Goal: Task Accomplishment & Management: Manage account settings

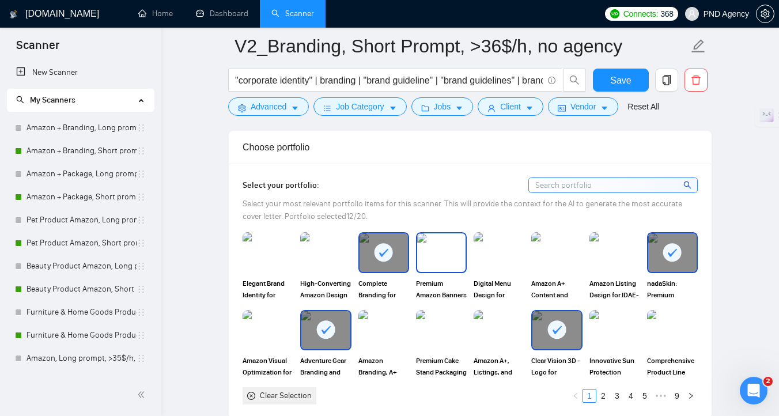
scroll to position [1005, 0]
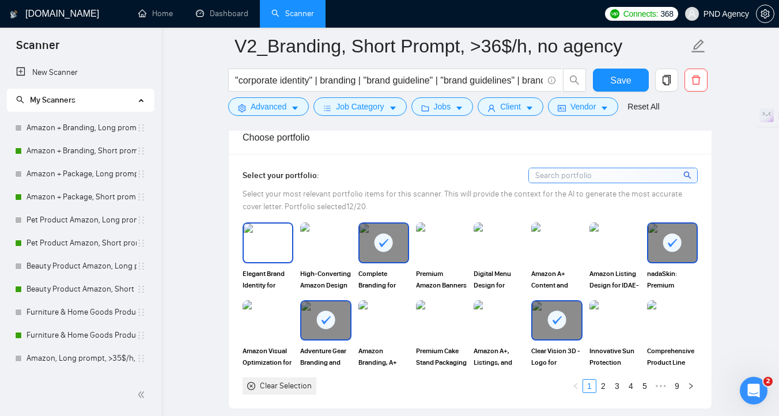
click at [266, 254] on img at bounding box center [268, 242] width 48 height 38
click at [628, 86] on span "Save" at bounding box center [620, 80] width 21 height 14
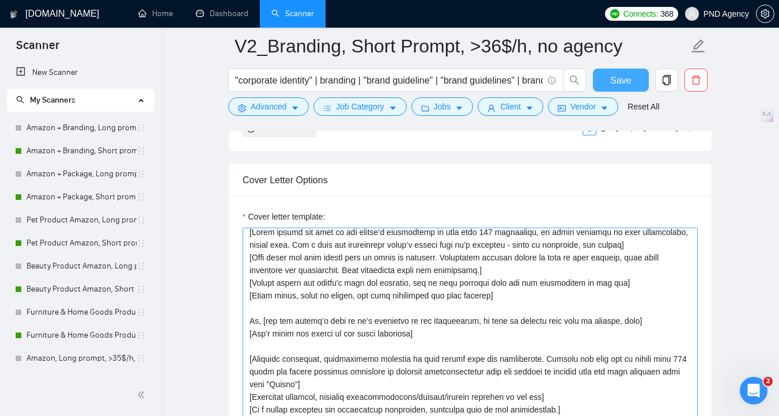
scroll to position [0, 0]
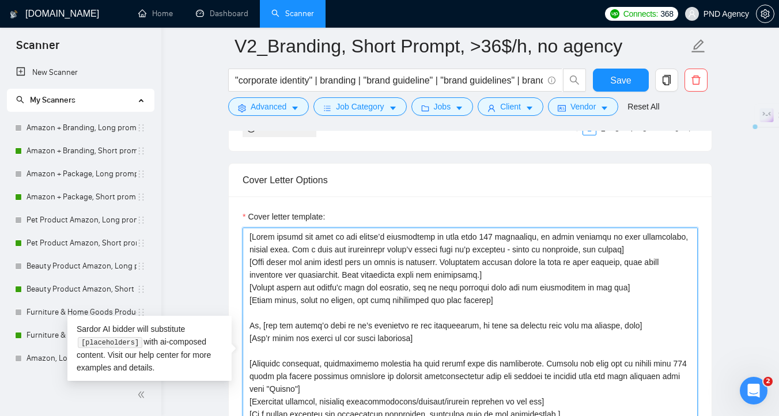
drag, startPoint x: 637, startPoint y: 289, endPoint x: 419, endPoint y: 288, distance: 218.3
click at [419, 288] on textarea "Cover letter template:" at bounding box center [470, 357] width 455 height 259
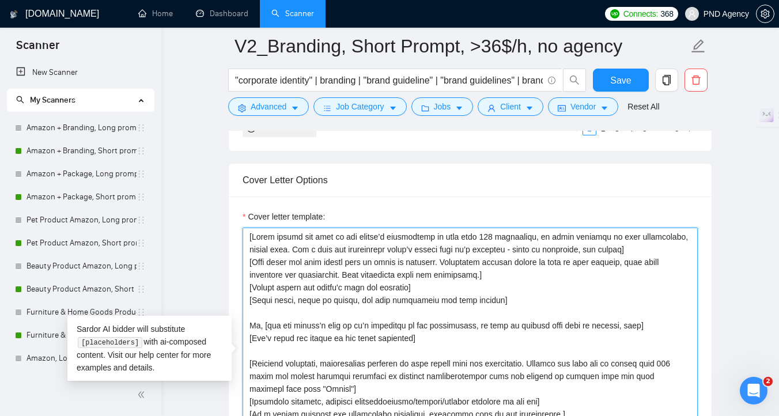
click at [522, 301] on textarea "Cover letter template:" at bounding box center [470, 357] width 455 height 259
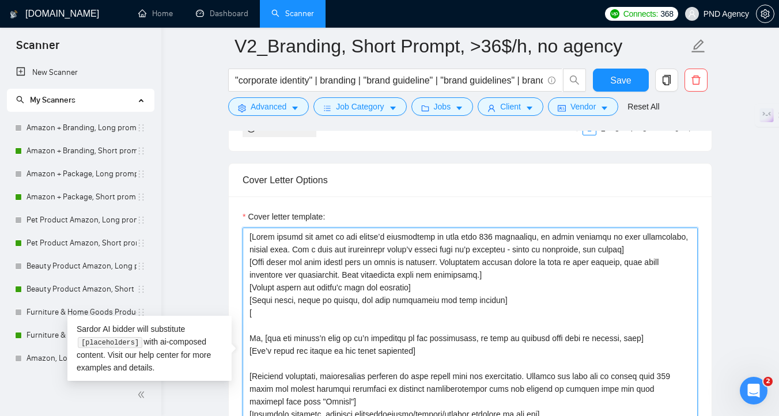
paste textarea "use as much keywords from the job description as you can"
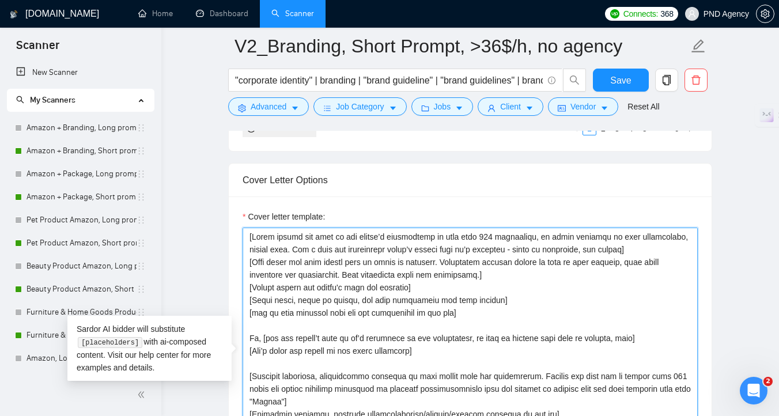
click at [257, 314] on textarea "Cover letter template:" at bounding box center [470, 357] width 455 height 259
type textarea "[Lorem ipsumd sit amet co adi elitse’d eiusmodtemp in utla etdo 971 magnaaliqu,…"
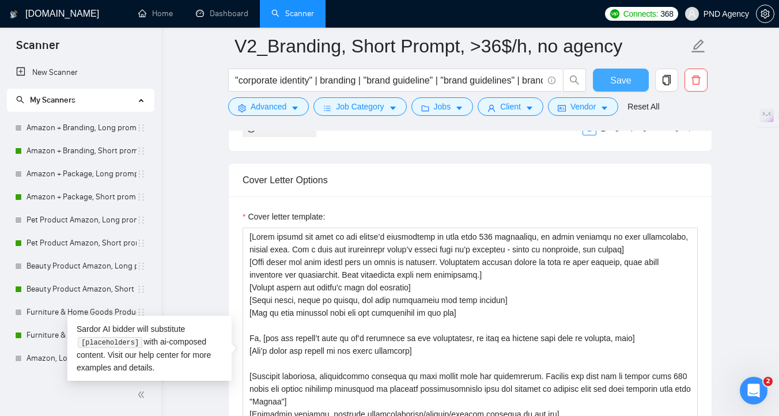
click at [613, 82] on span "Save" at bounding box center [620, 80] width 21 height 14
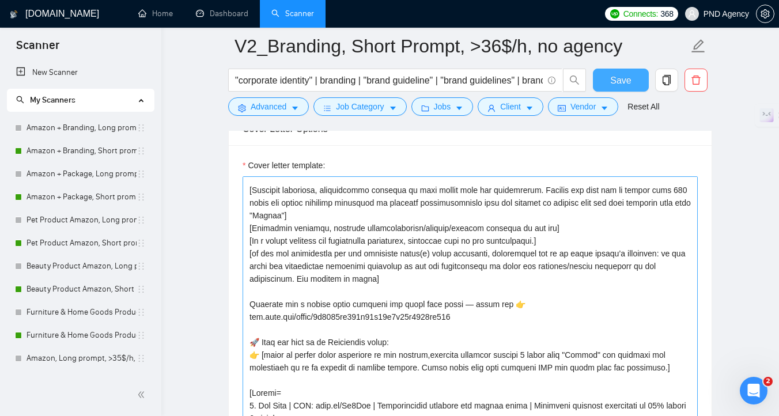
scroll to position [138, 0]
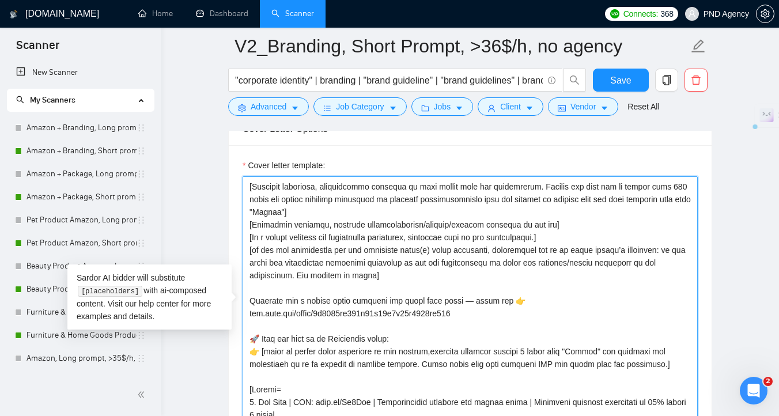
drag, startPoint x: 527, startPoint y: 301, endPoint x: 251, endPoint y: 295, distance: 276.0
click at [251, 295] on textarea "Cover letter template:" at bounding box center [470, 305] width 455 height 259
drag, startPoint x: 251, startPoint y: 295, endPoint x: 82, endPoint y: 279, distance: 170.1
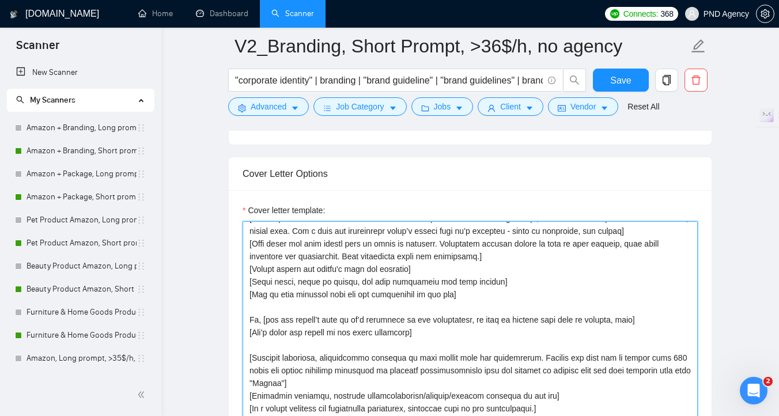
scroll to position [0, 0]
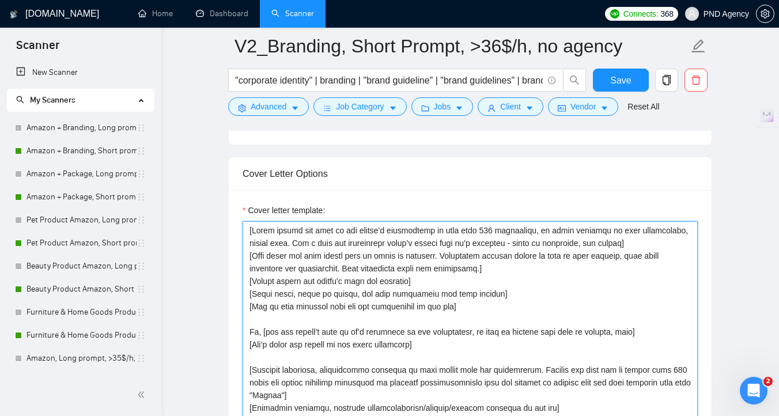
click at [484, 415] on textarea "Cover letter template:" at bounding box center [470, 350] width 455 height 259
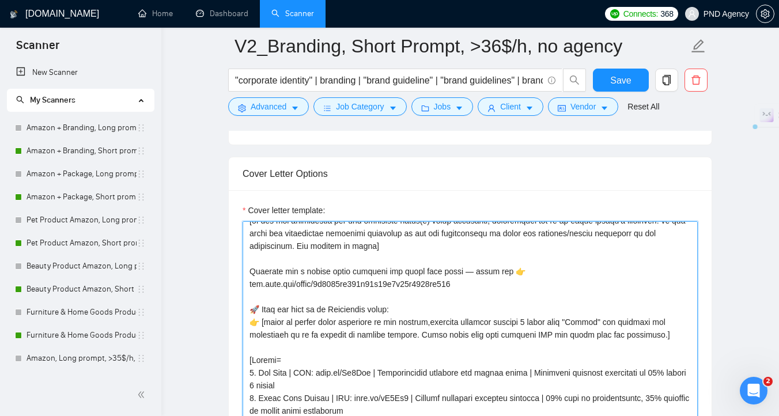
scroll to position [209, 0]
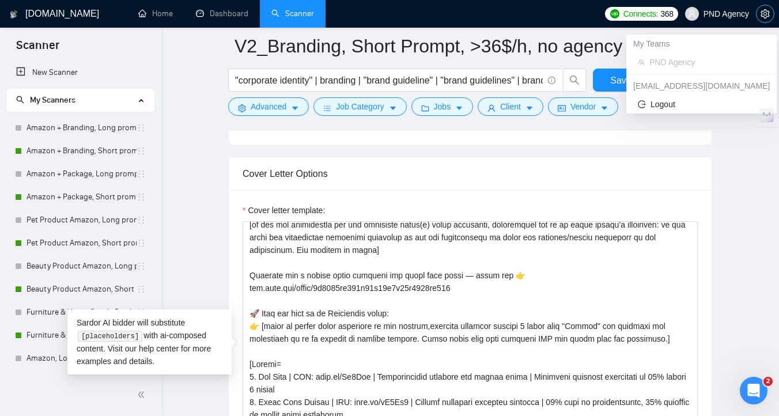
click at [760, 16] on icon "setting" at bounding box center [764, 13] width 9 height 9
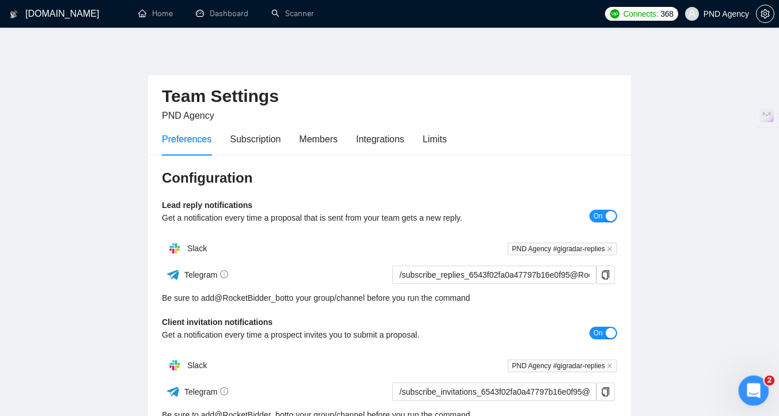
click at [757, 400] on div "Відкрити програму для спілкування Intercom" at bounding box center [752, 389] width 38 height 38
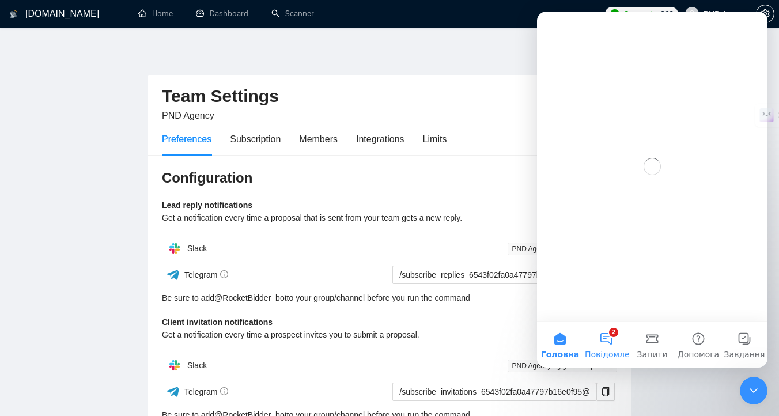
click at [598, 347] on button "2 Повідомлення" at bounding box center [606, 344] width 46 height 46
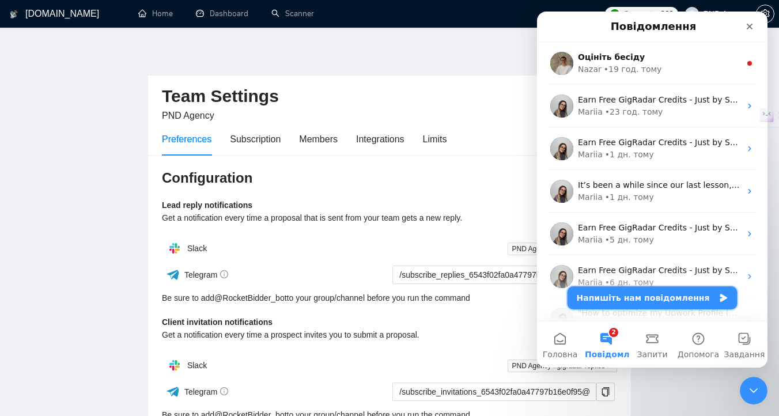
click at [670, 300] on button "Напишіть нам повідомлення" at bounding box center [652, 297] width 170 height 23
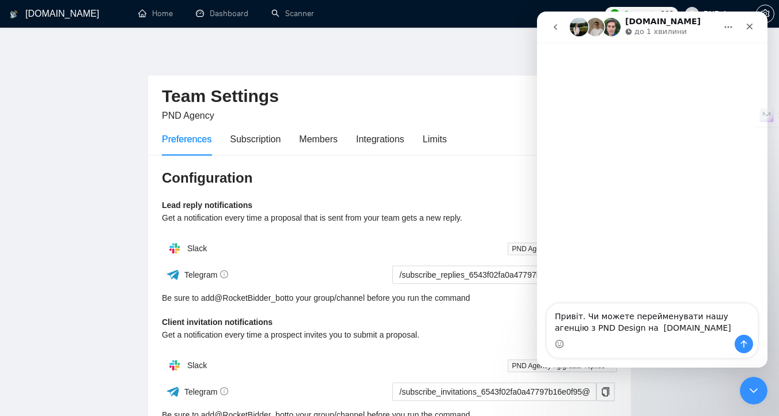
click at [614, 329] on textarea "Привіт. Чи можете перейменувати нашу агенцію з PND Design на [DOMAIN_NAME]" at bounding box center [652, 319] width 211 height 31
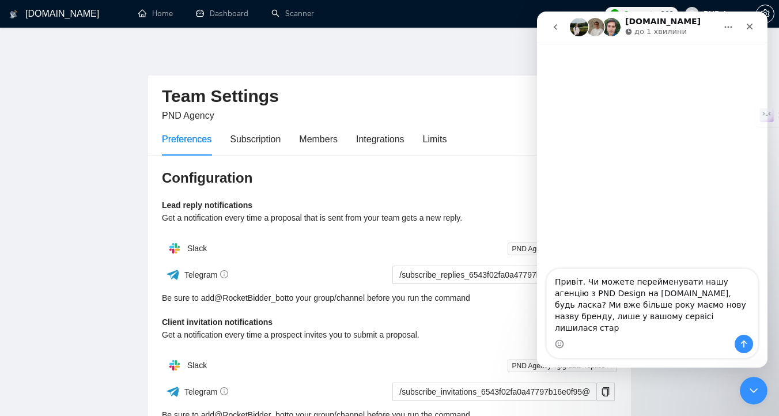
type textarea "Привіт. Чи можете перейменувати нашу агенцію з PND Design на [DOMAIN_NAME], буд…"
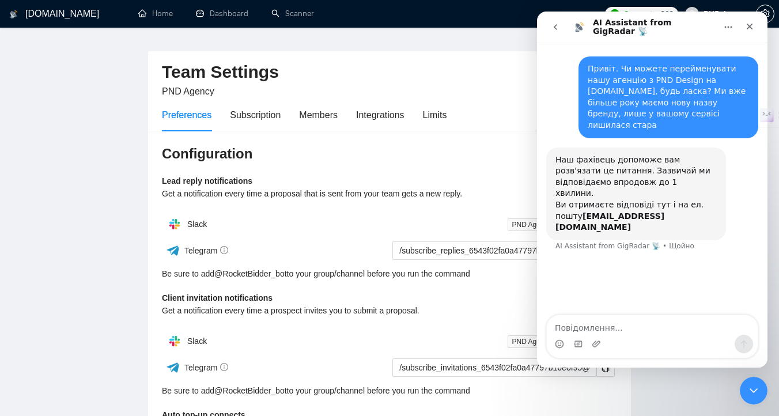
scroll to position [17, 0]
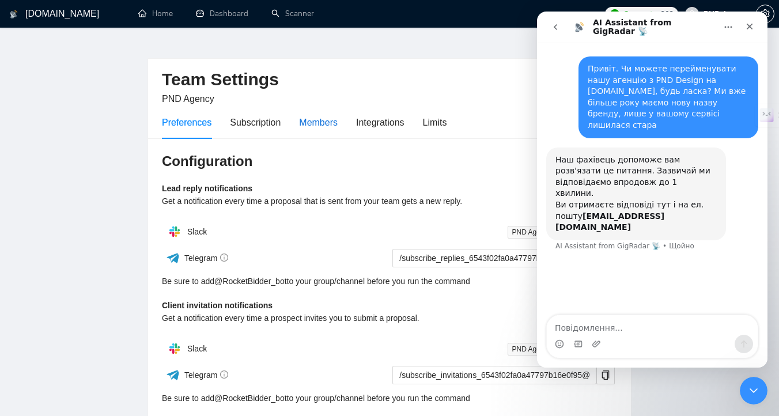
click at [319, 128] on div "Members" at bounding box center [318, 122] width 39 height 14
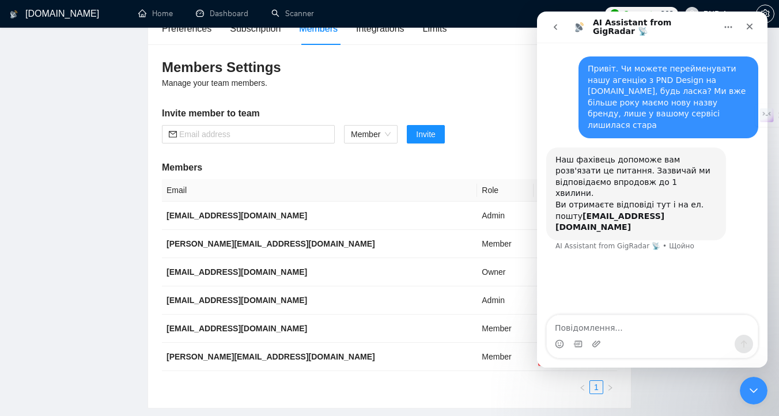
scroll to position [91, 0]
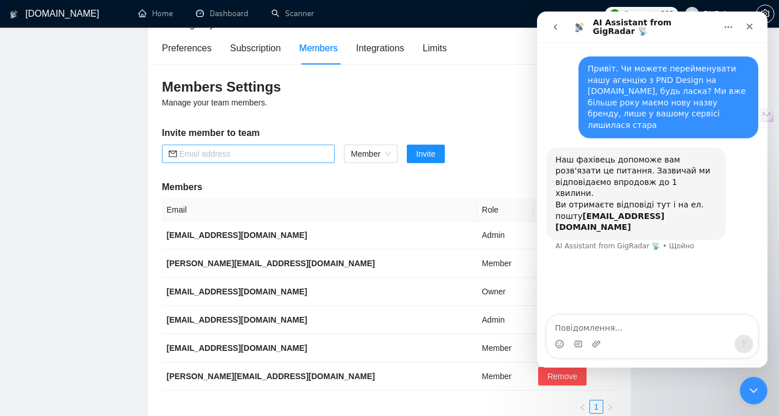
click at [313, 156] on input "text" at bounding box center [253, 153] width 149 height 13
click at [432, 107] on div "Members Settings Manage your team members. Invite member to team Member Invite …" at bounding box center [389, 245] width 483 height 363
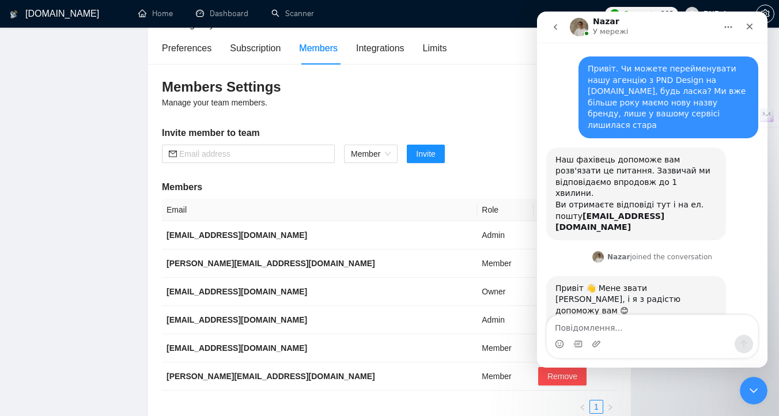
scroll to position [21, 0]
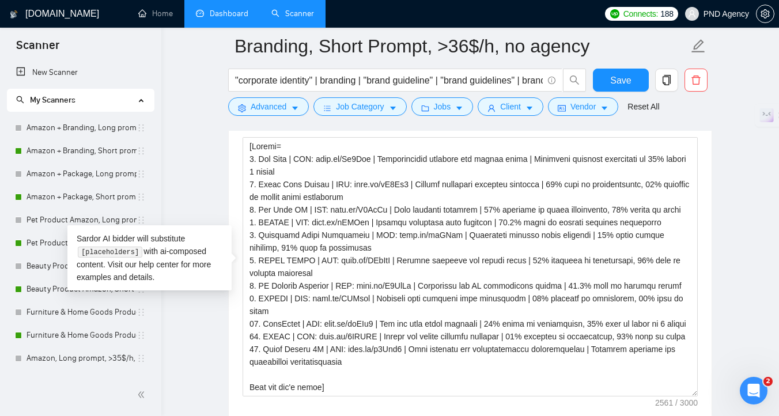
click at [239, 16] on link "Dashboard" at bounding box center [222, 14] width 52 height 10
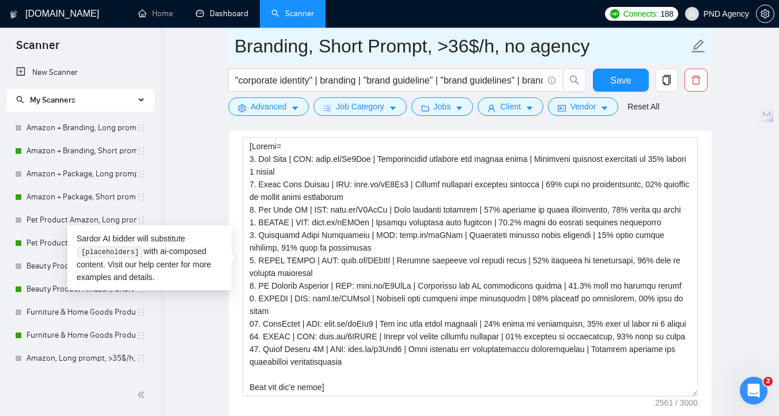
scroll to position [615, 0]
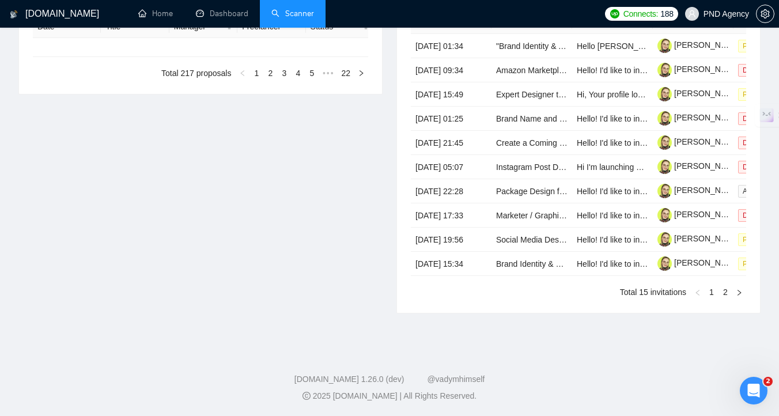
type input "2025-07-21"
type input "2025-08-20"
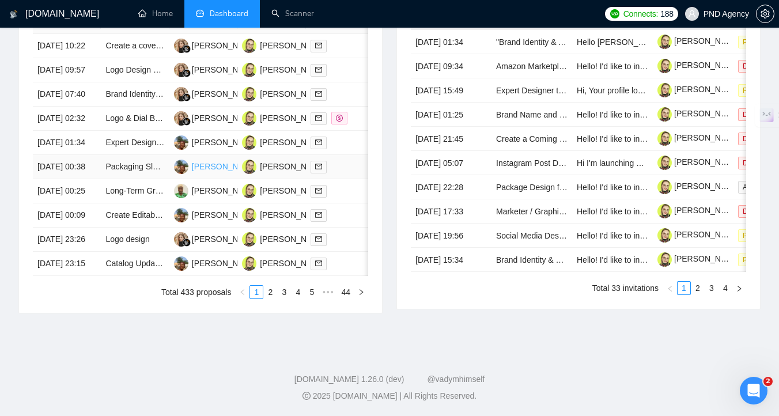
click at [192, 160] on div "Deborah Olunaike" at bounding box center [225, 166] width 66 height 13
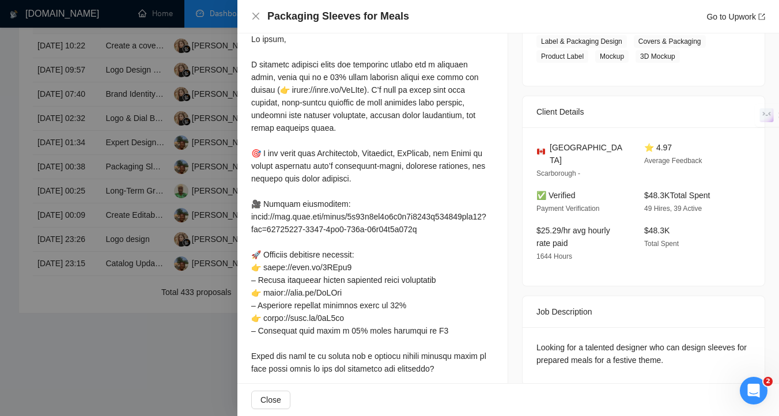
scroll to position [263, 0]
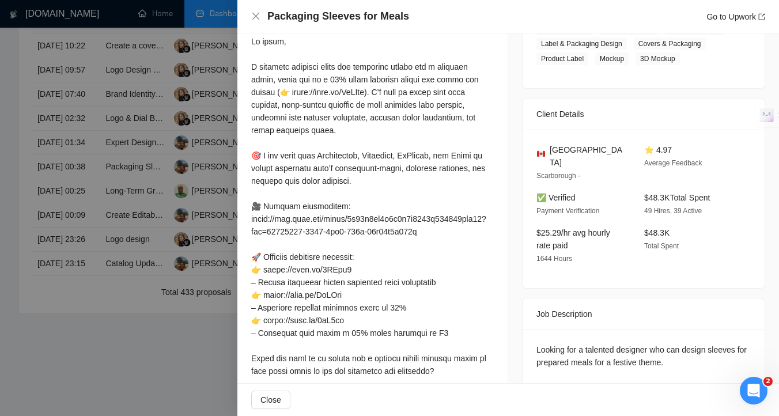
click at [168, 365] on div at bounding box center [389, 208] width 779 height 416
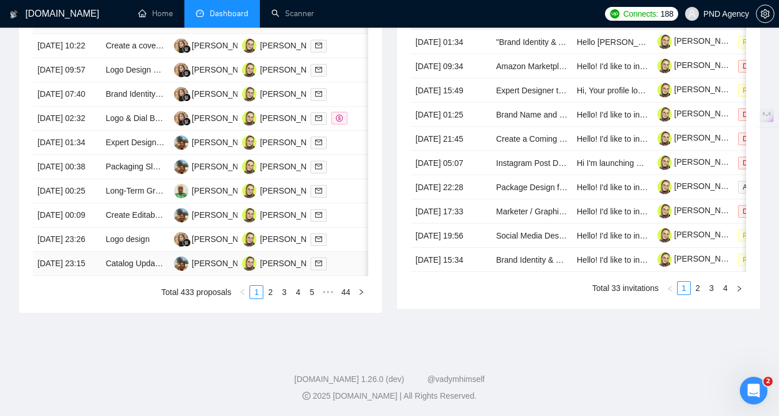
click at [326, 267] on span at bounding box center [318, 263] width 16 height 13
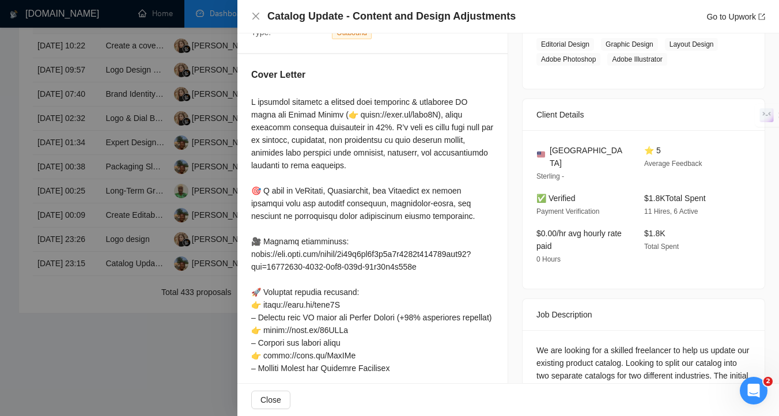
scroll to position [209, 0]
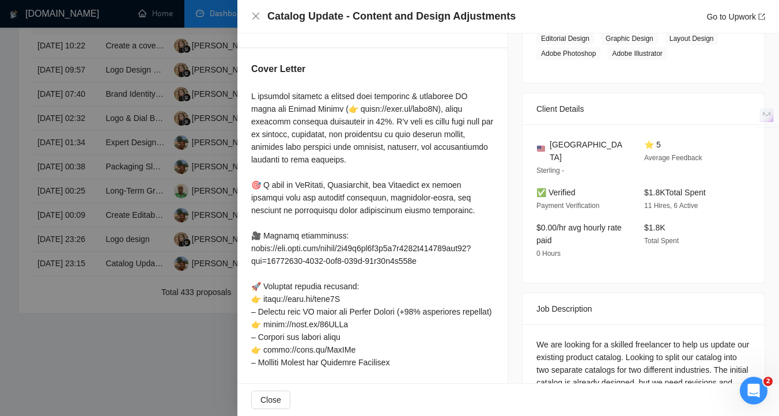
click at [137, 339] on div at bounding box center [389, 208] width 779 height 416
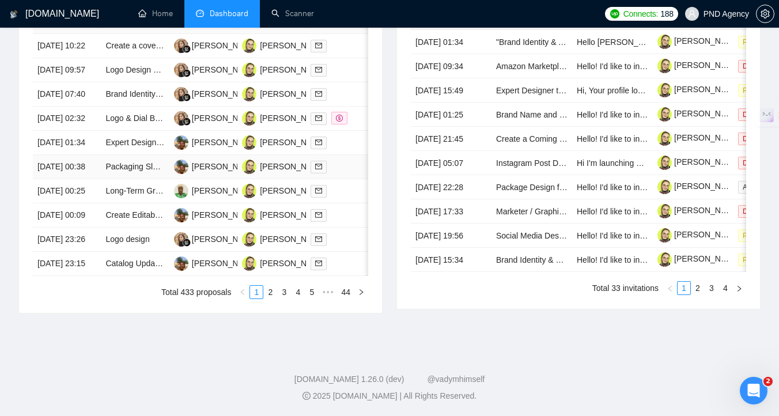
click at [300, 155] on td "[PERSON_NAME]" at bounding box center [271, 167] width 68 height 24
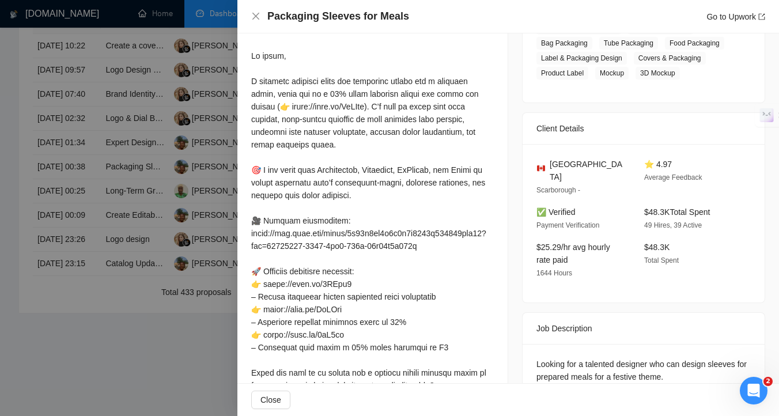
scroll to position [313, 0]
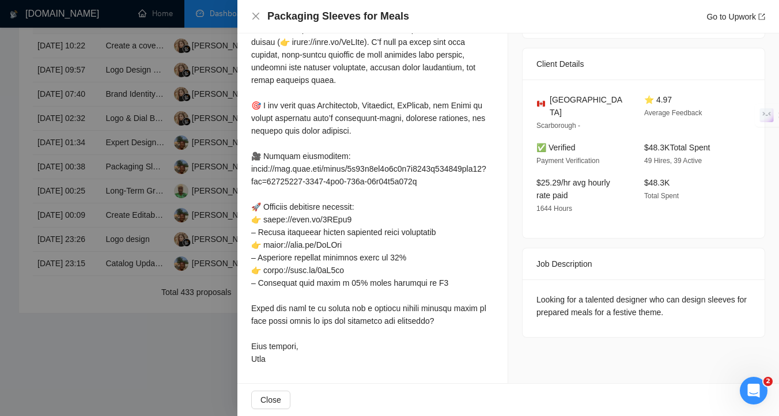
click at [124, 389] on div at bounding box center [389, 208] width 779 height 416
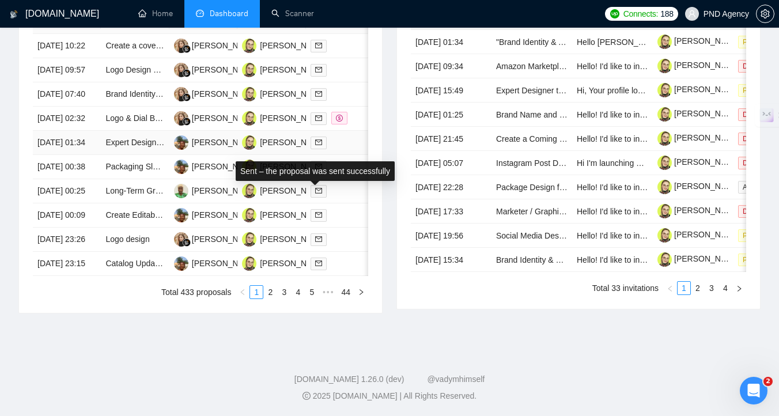
click at [323, 137] on span at bounding box center [318, 143] width 16 height 13
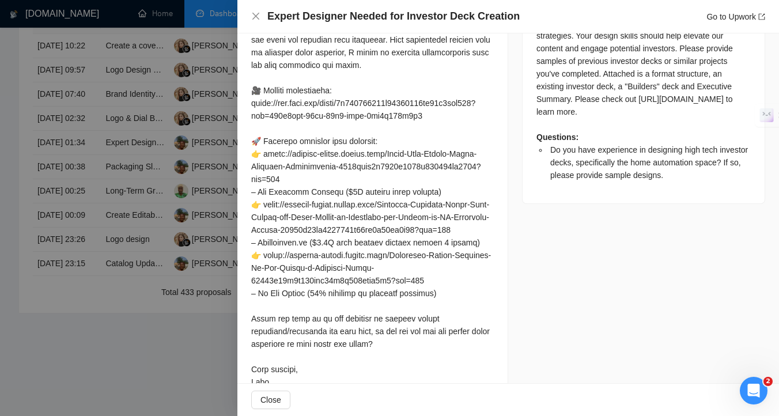
scroll to position [596, 0]
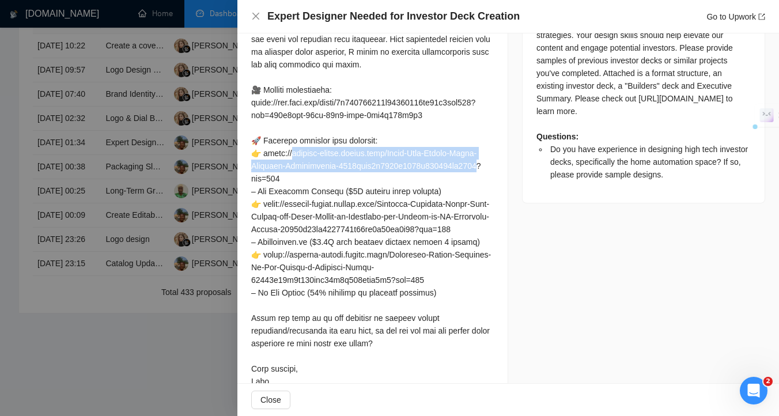
drag, startPoint x: 487, startPoint y: 267, endPoint x: 287, endPoint y: 256, distance: 200.8
click at [287, 256] on div at bounding box center [372, 121] width 243 height 532
copy div "nda-design.notion.site/Pitch-Deck-Design-Brand-Business-Introduction-4444bfed2c…"
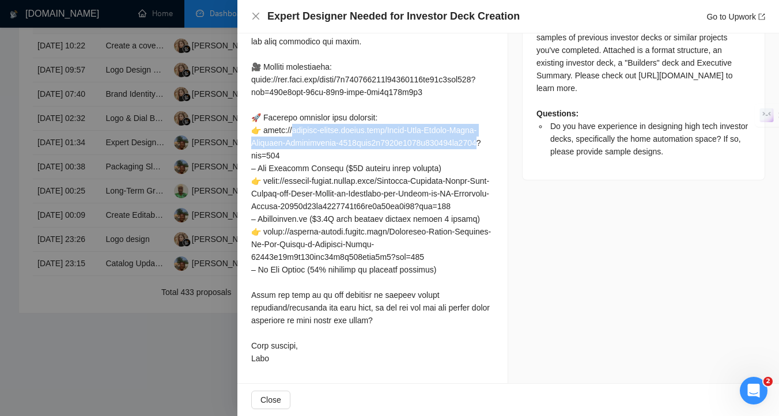
scroll to position [688, 0]
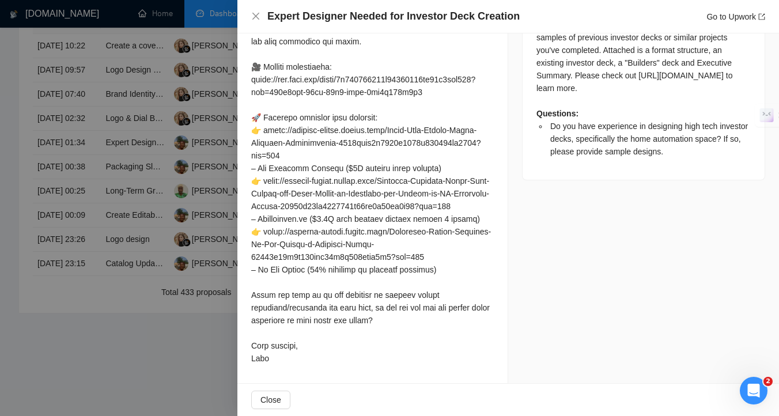
click at [327, 124] on div at bounding box center [372, 98] width 243 height 532
click at [132, 350] on div at bounding box center [389, 208] width 779 height 416
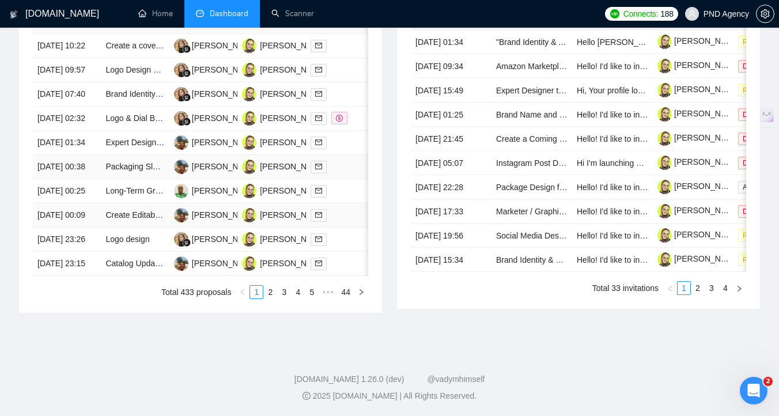
scroll to position [619, 0]
click at [268, 292] on link "2" at bounding box center [270, 292] width 13 height 13
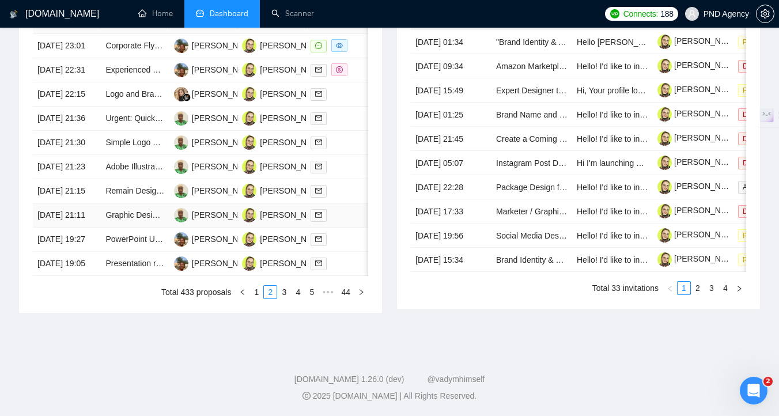
click at [343, 209] on div at bounding box center [339, 215] width 59 height 13
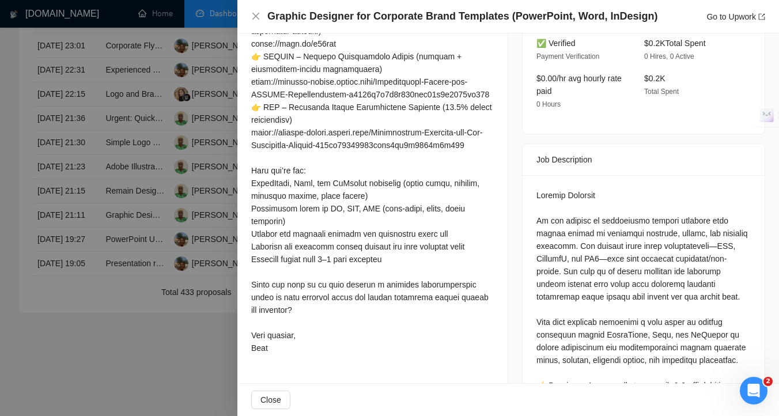
scroll to position [406, 0]
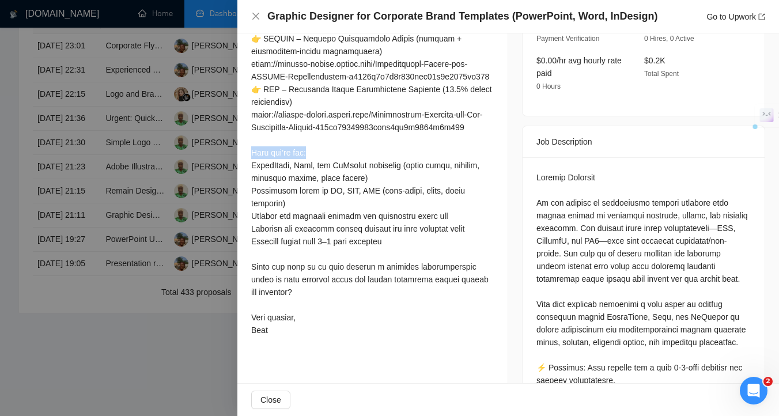
drag, startPoint x: 251, startPoint y: 180, endPoint x: 319, endPoint y: 180, distance: 68.0
click at [319, 180] on div at bounding box center [372, 115] width 243 height 444
copy div "t you’ll get: Po"
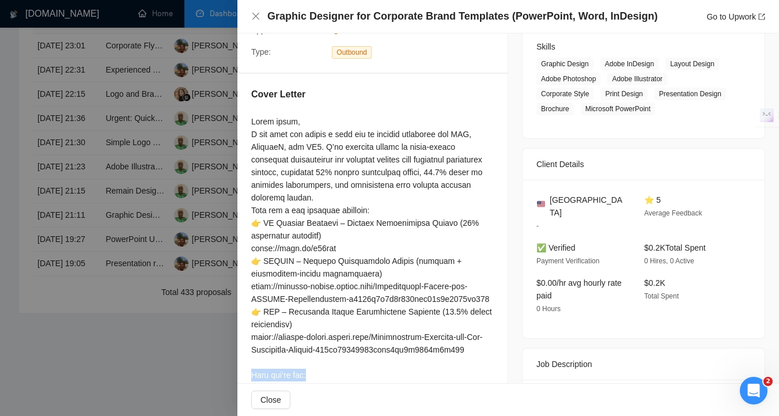
scroll to position [169, 0]
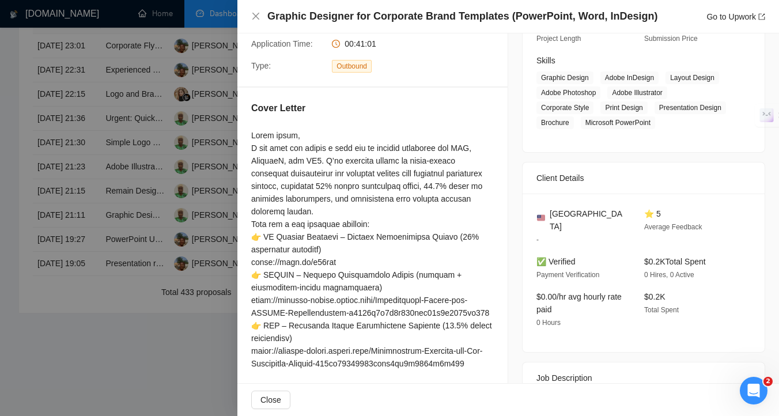
click at [398, 281] on div at bounding box center [372, 351] width 243 height 444
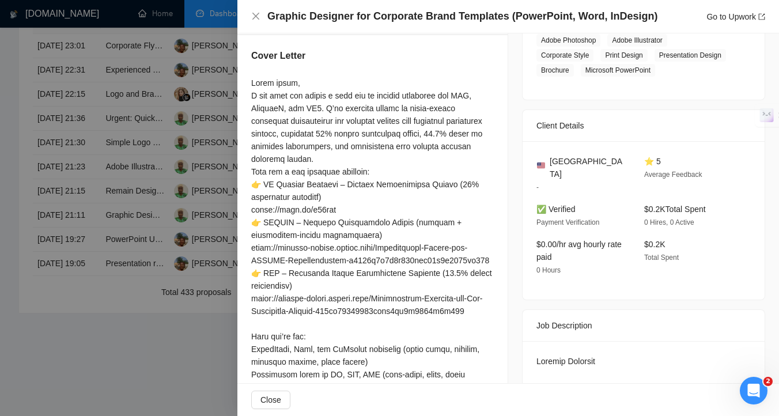
scroll to position [227, 0]
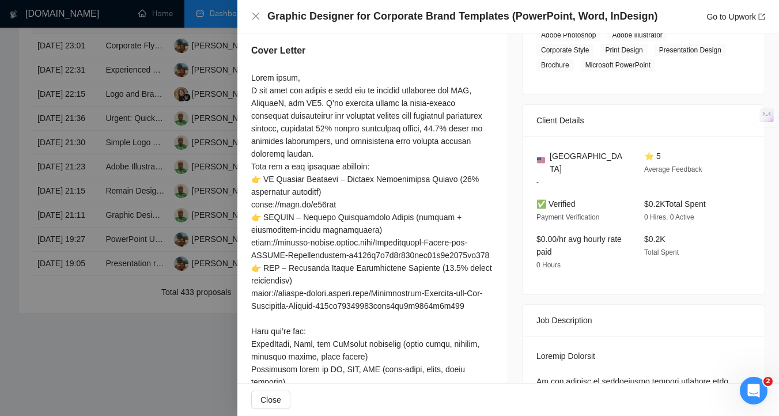
click at [169, 337] on div at bounding box center [389, 208] width 779 height 416
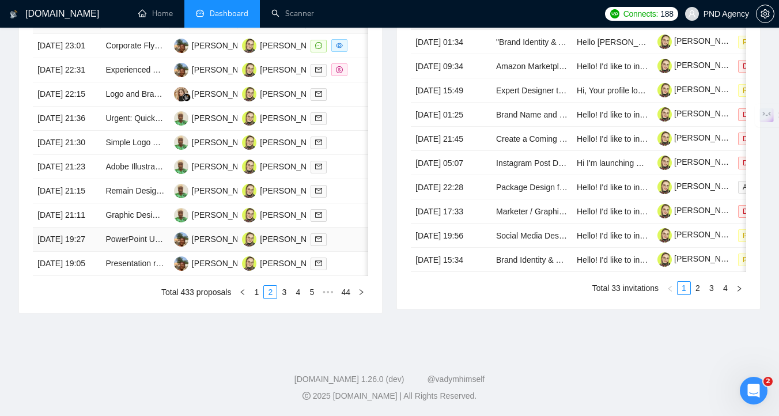
scroll to position [561, 0]
click at [340, 198] on div at bounding box center [339, 190] width 59 height 13
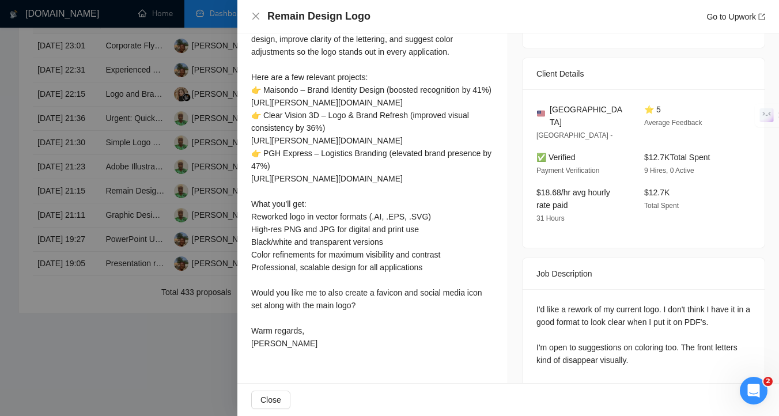
scroll to position [305, 0]
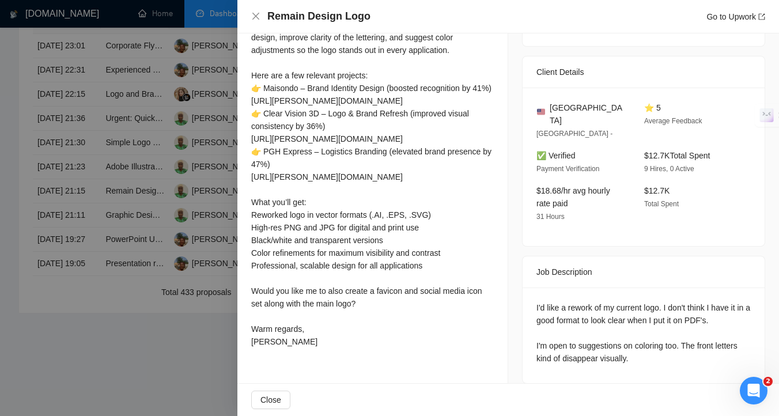
click at [198, 385] on div at bounding box center [389, 208] width 779 height 416
